Goal: Contribute content: Add original content to the website for others to see

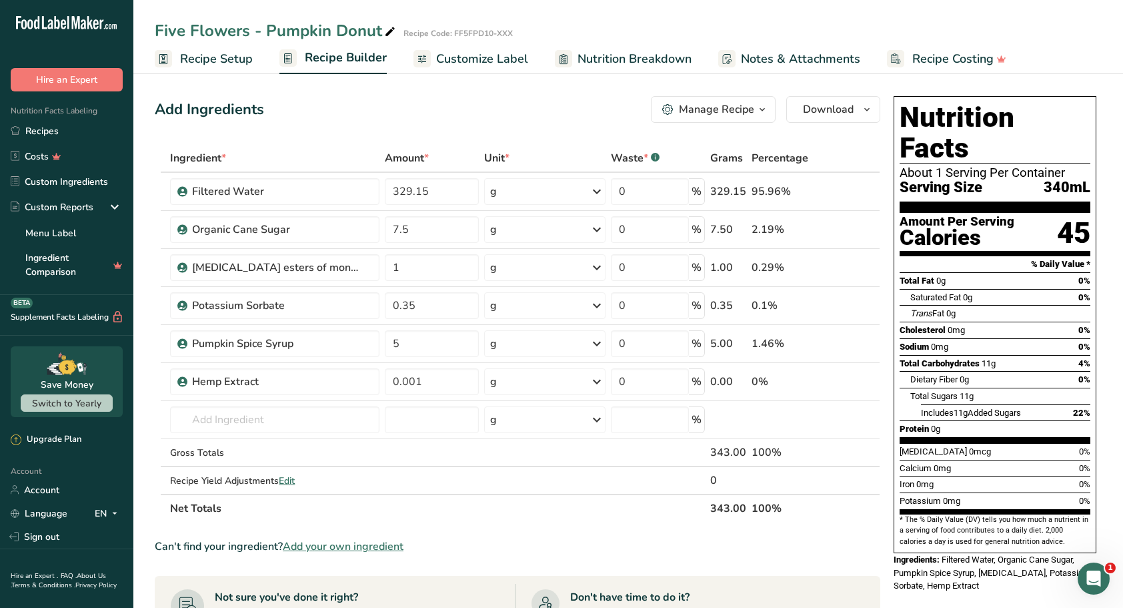
click at [335, 546] on span "Add your own ingredient" at bounding box center [343, 546] width 121 height 16
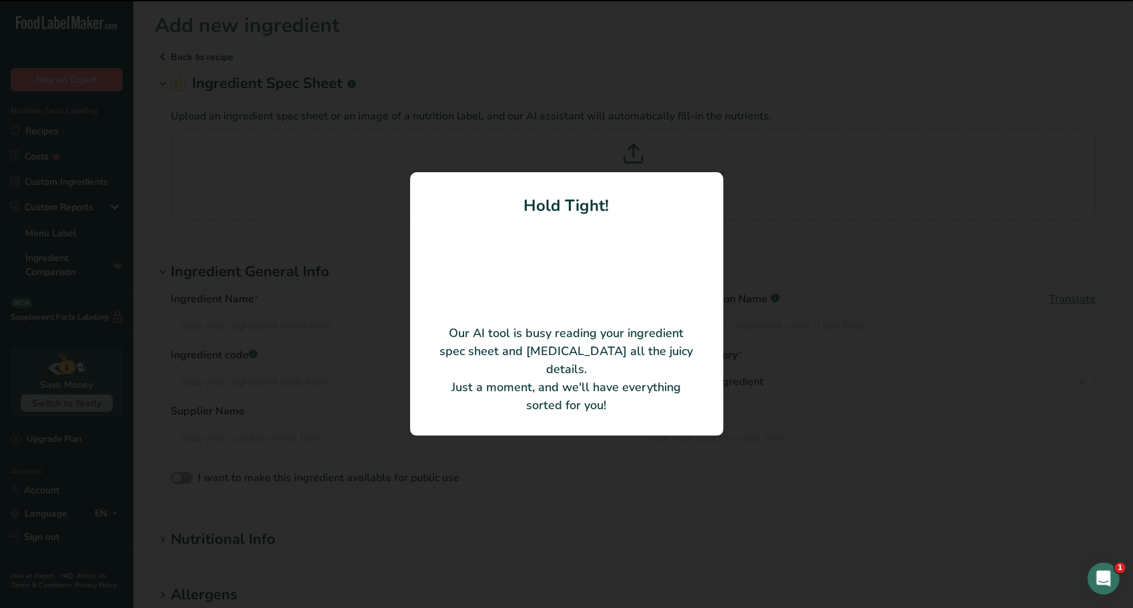
type input "NAT ORANGE CREME TYPE FLAVOR"
type input "Synergy Flavors, Inc"
type input "#551390"
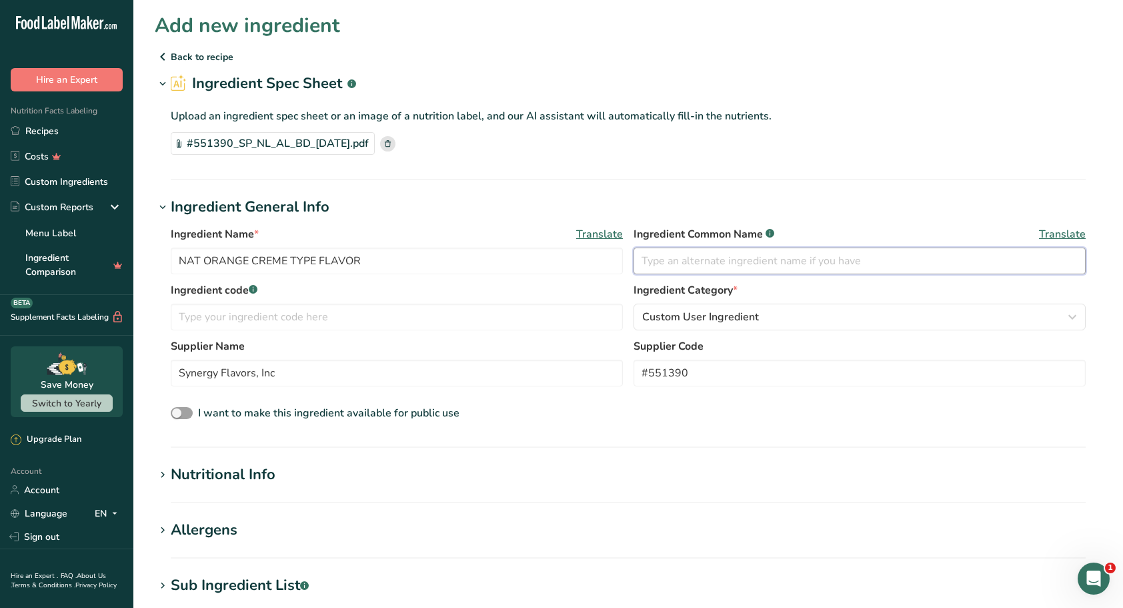
click at [676, 260] on input "text" at bounding box center [860, 260] width 452 height 27
type input "Natural Flavoring"
click at [663, 408] on div "I want to make this ingredient available for public use" at bounding box center [628, 413] width 915 height 17
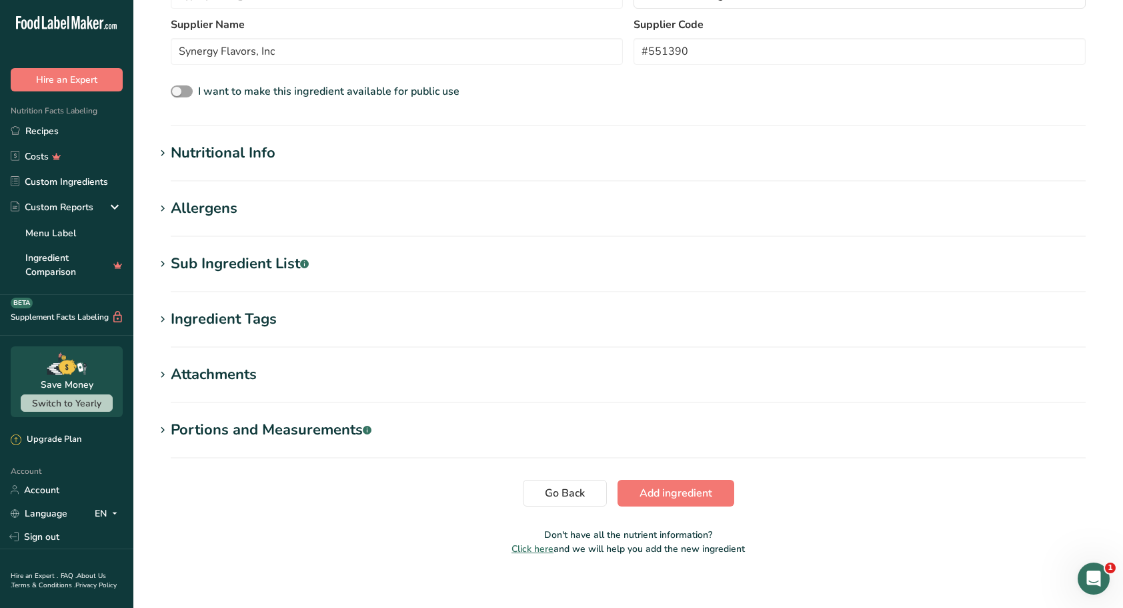
scroll to position [332, 0]
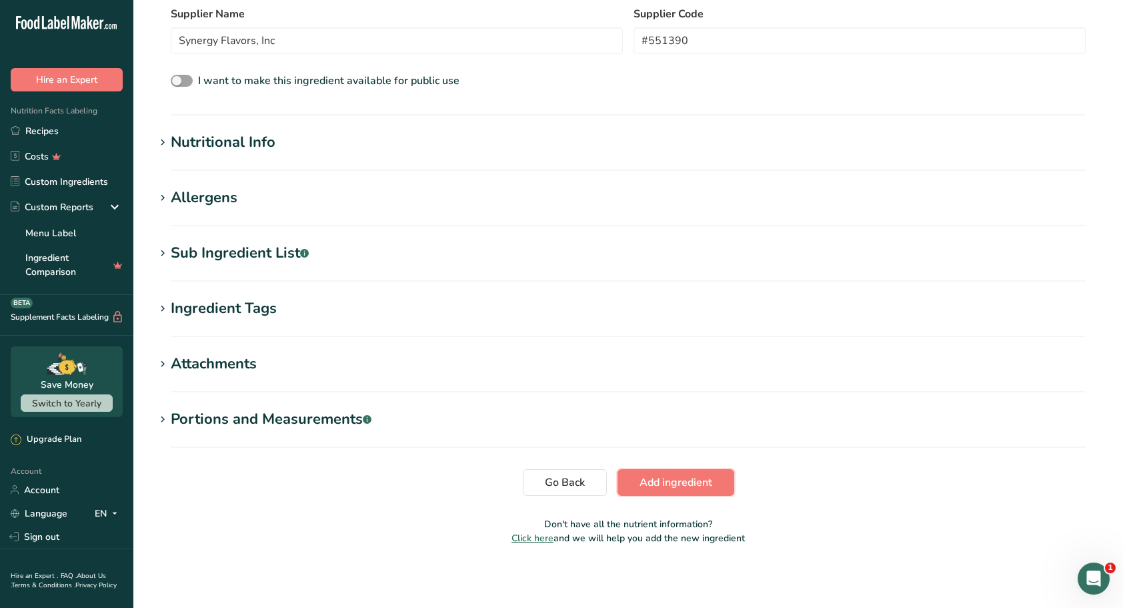
click at [687, 484] on span "Add ingredient" at bounding box center [676, 482] width 73 height 16
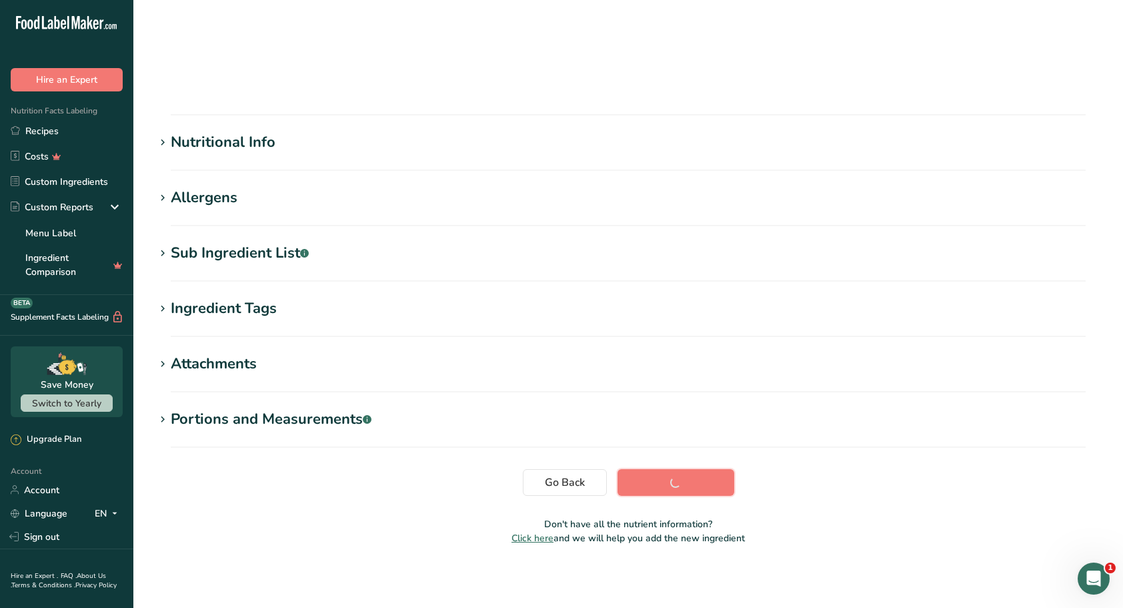
scroll to position [53, 0]
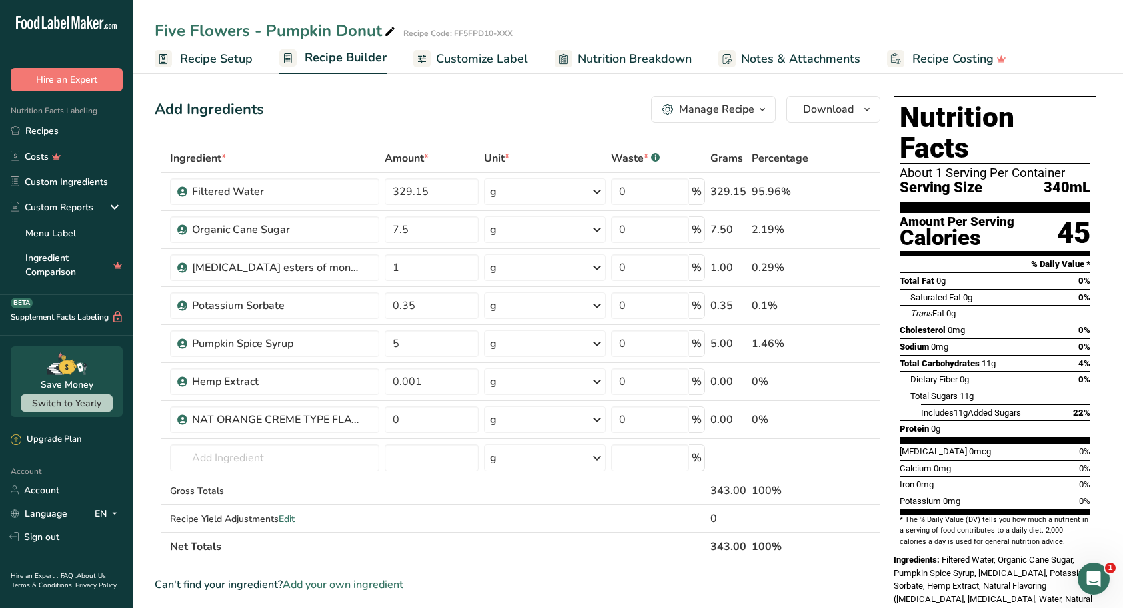
click at [834, 416] on icon at bounding box center [830, 420] width 9 height 14
click at [323, 581] on span "Add your own ingredient" at bounding box center [343, 584] width 121 height 16
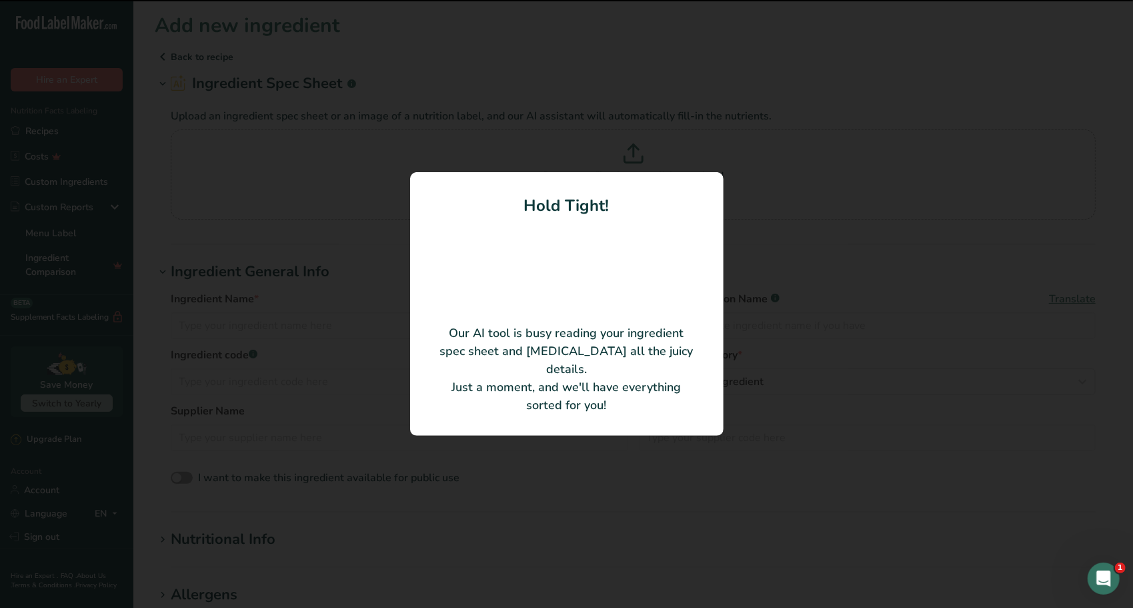
type input "[PERSON_NAME] LIMEADE TYPE FLAVOR"
type input "Synergy Flavors, Inc"
type input "10AS833624"
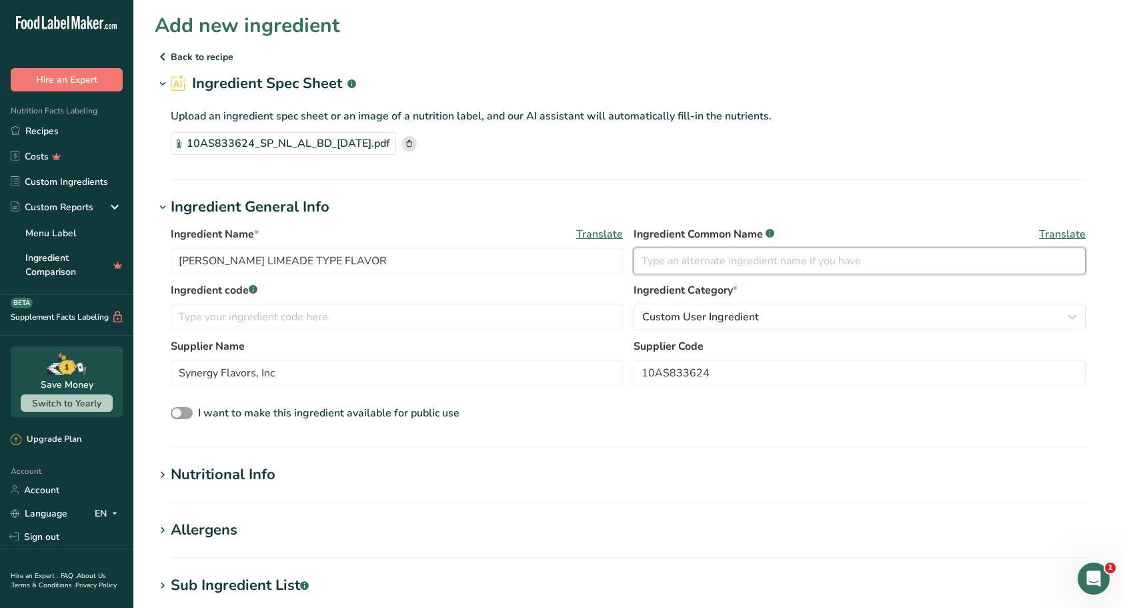
click at [702, 265] on input "text" at bounding box center [860, 260] width 452 height 27
type input "Natural Flavoring"
click at [600, 410] on div "I want to make this ingredient available for public use" at bounding box center [628, 413] width 915 height 17
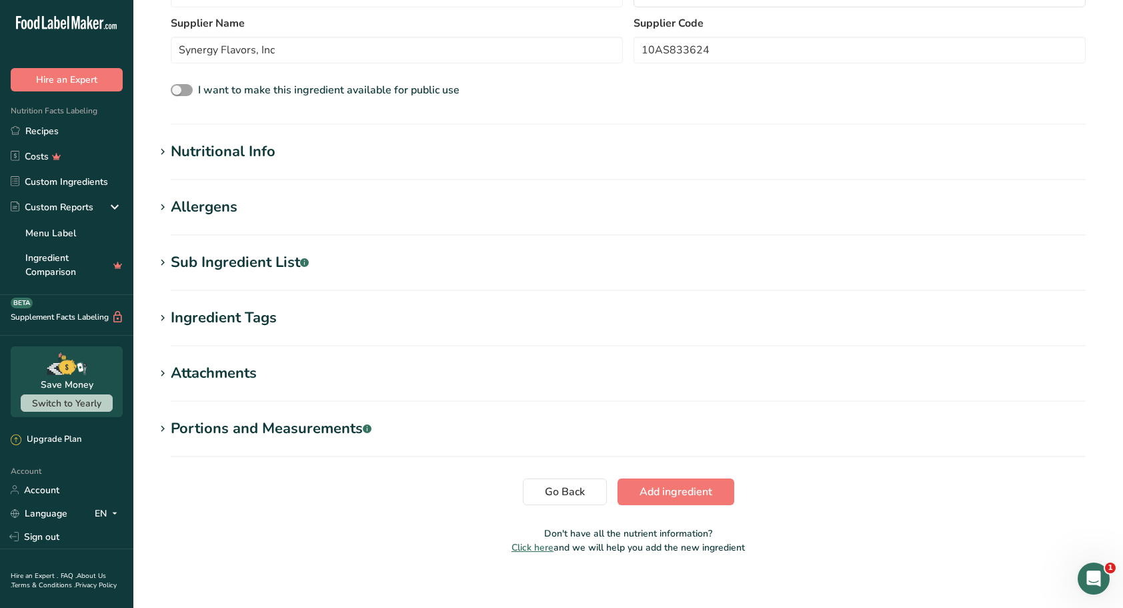
scroll to position [332, 0]
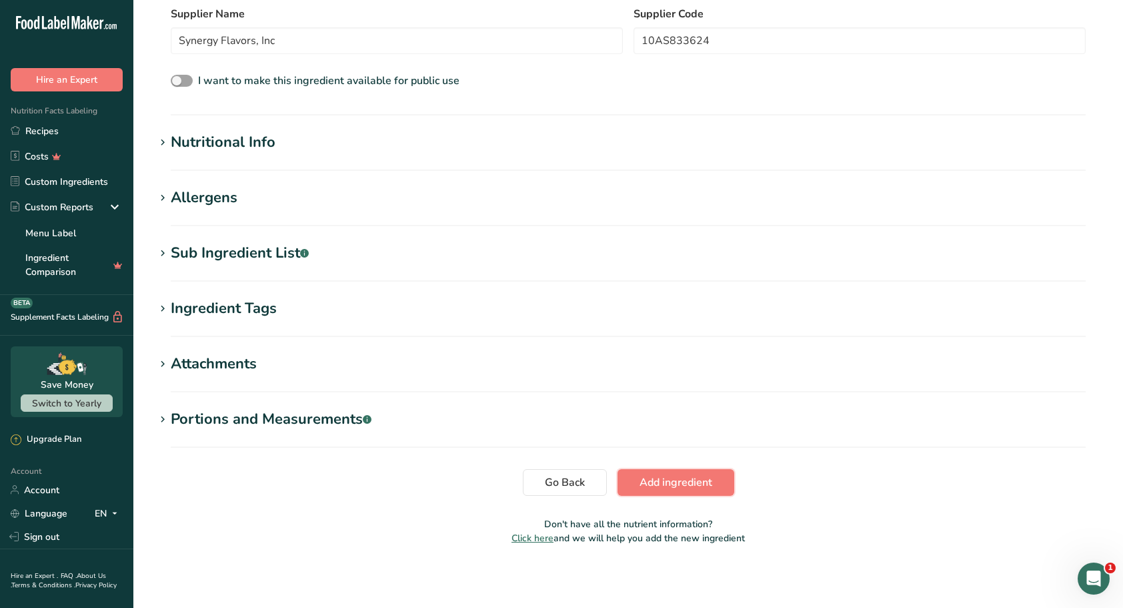
click at [704, 481] on span "Add ingredient" at bounding box center [676, 482] width 73 height 16
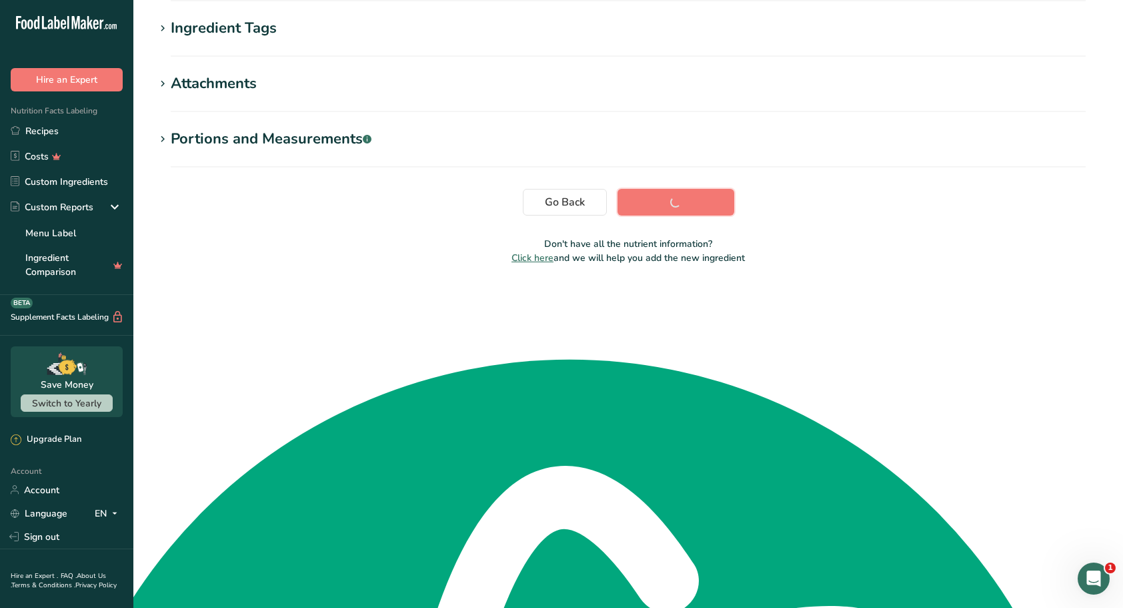
scroll to position [53, 0]
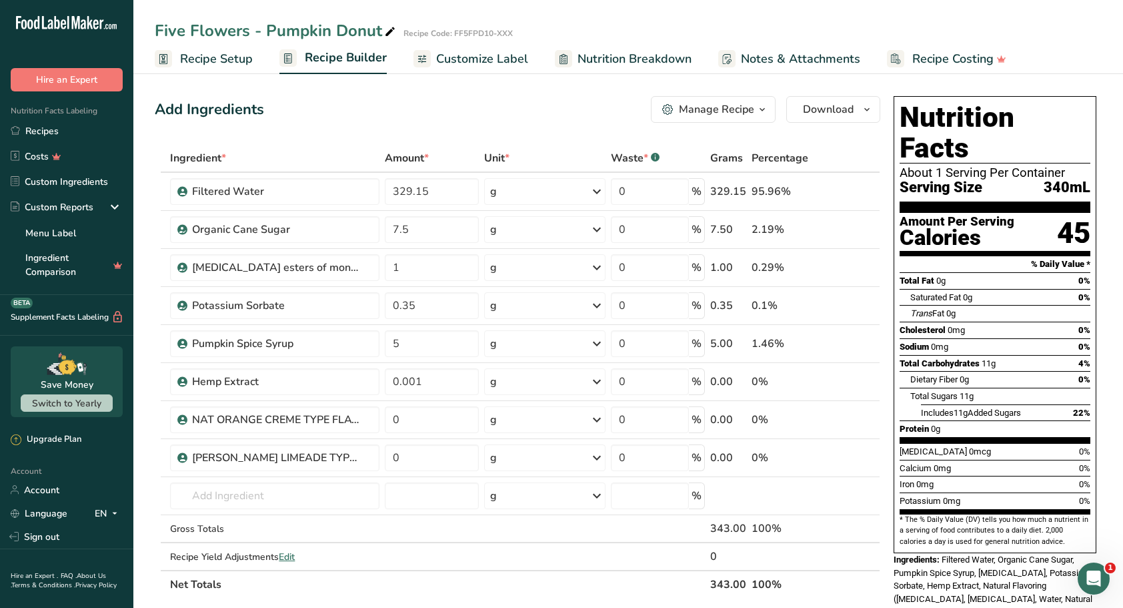
click at [856, 415] on icon at bounding box center [852, 420] width 9 height 14
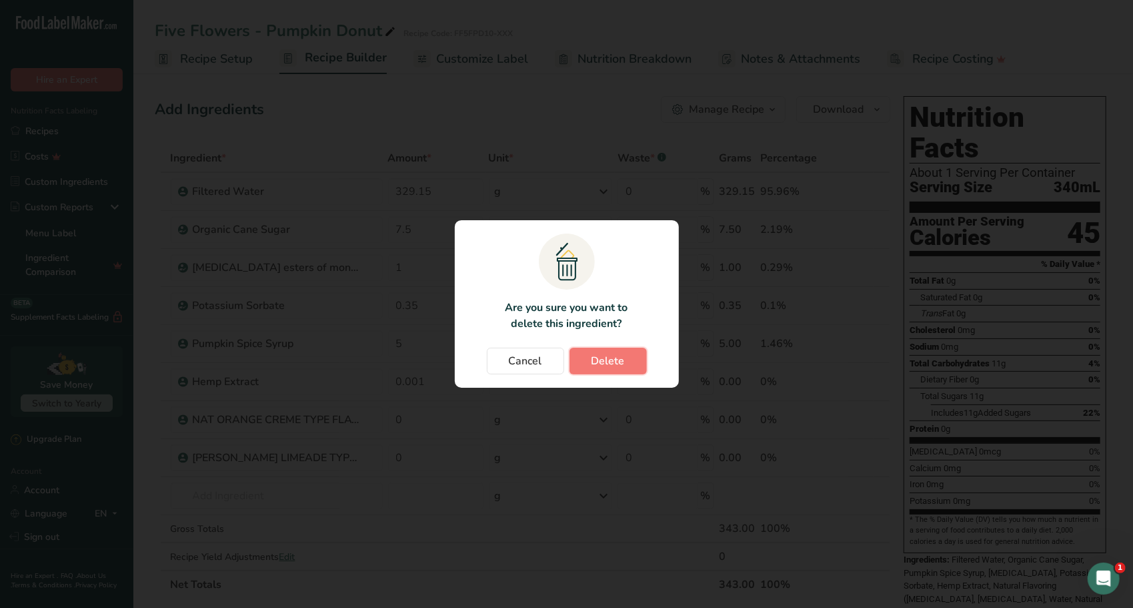
click at [623, 363] on span "Delete" at bounding box center [608, 361] width 33 height 16
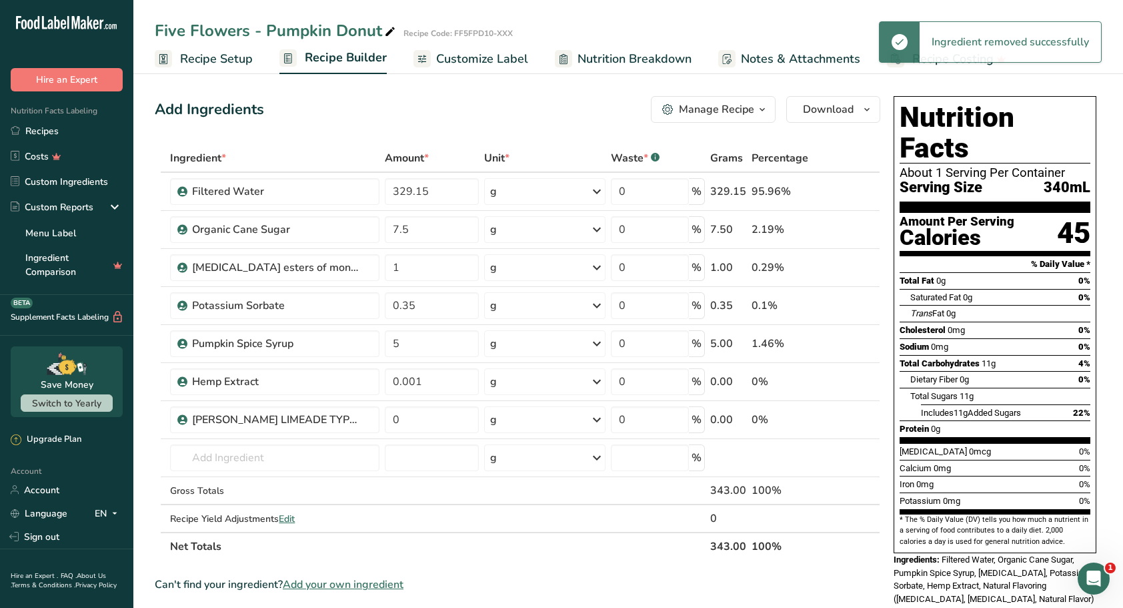
click at [851, 420] on icon at bounding box center [852, 420] width 9 height 14
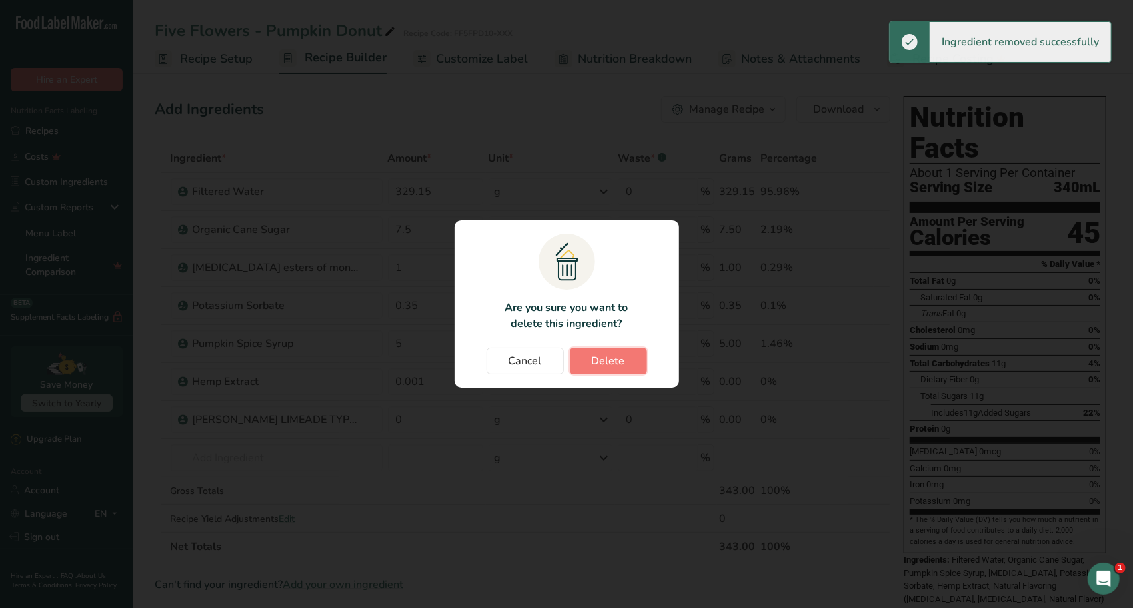
click at [608, 360] on span "Delete" at bounding box center [608, 361] width 33 height 16
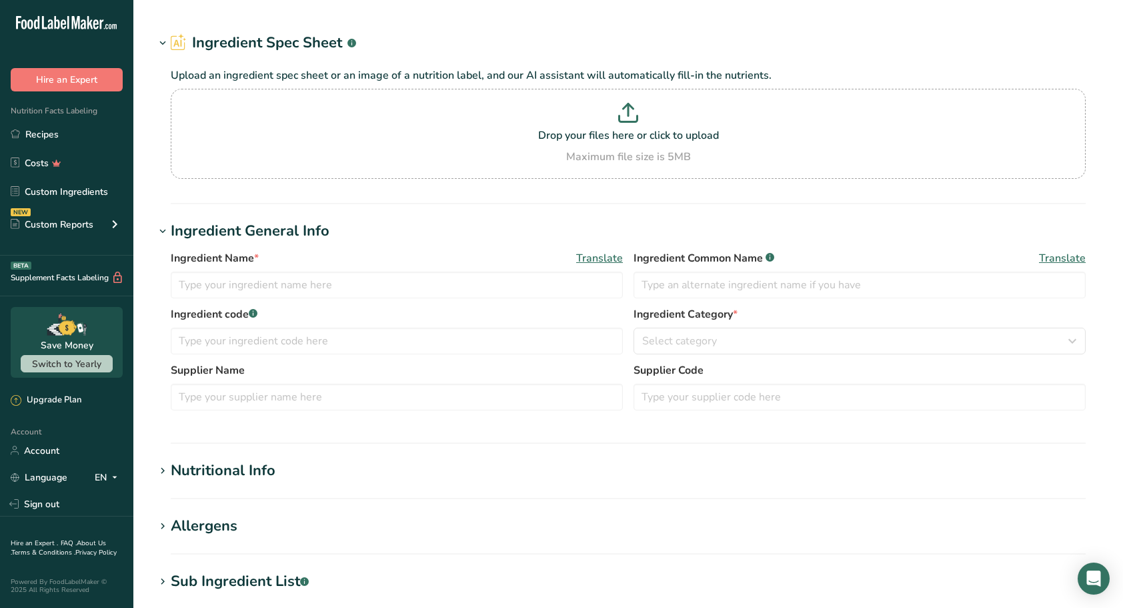
type input "NAT ORANGE CREME TYPE FLAVOR"
type input "Natural Flavoring"
type input "Synergy Flavors, Inc"
type input "#551390"
